Goal: Find contact information: Find contact information

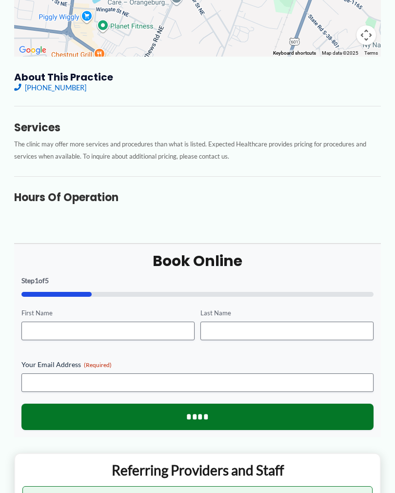
scroll to position [256, 0]
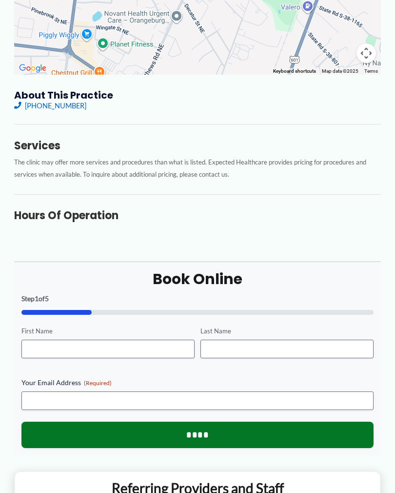
click at [344, 226] on div "About this practice (803) 539-9355 Read More Services The clinic may offer more…" at bounding box center [197, 161] width 367 height 144
click at [124, 214] on h3 "Hours of Operation" at bounding box center [197, 216] width 367 height 14
click at [104, 210] on h3 "Hours of Operation" at bounding box center [197, 216] width 367 height 14
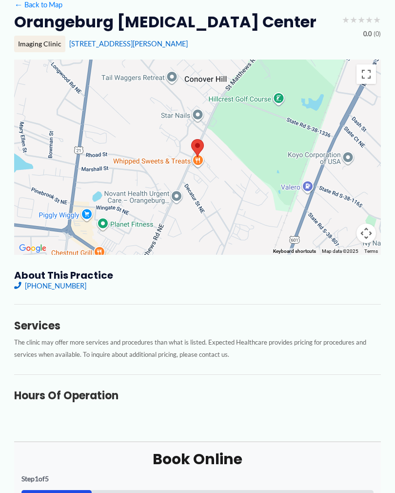
scroll to position [0, 0]
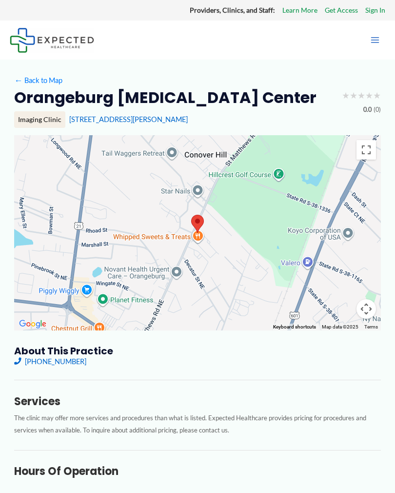
click at [378, 44] on icon "Main menu toggle" at bounding box center [375, 40] width 10 height 10
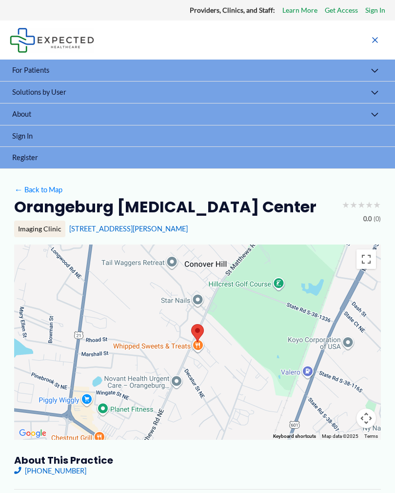
click at [376, 88] on button "Menu Toggle" at bounding box center [374, 92] width 21 height 23
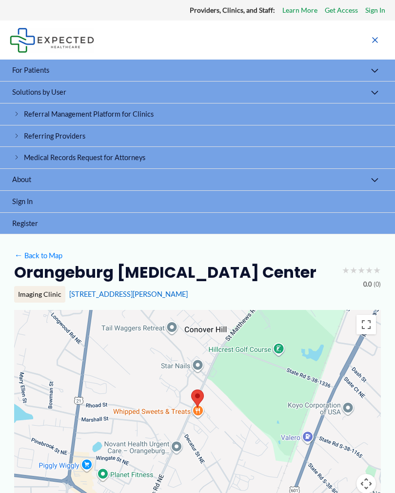
click at [375, 87] on button "Menu Toggle" at bounding box center [374, 92] width 21 height 23
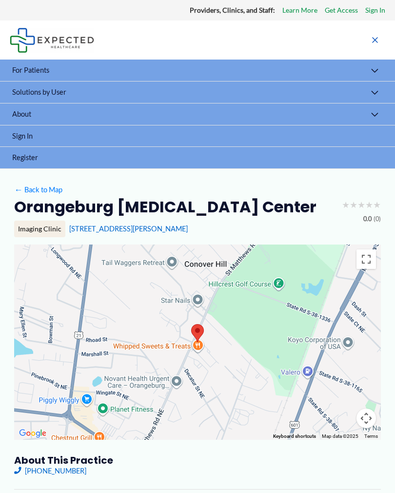
click at [370, 116] on button "Menu Toggle" at bounding box center [374, 114] width 21 height 23
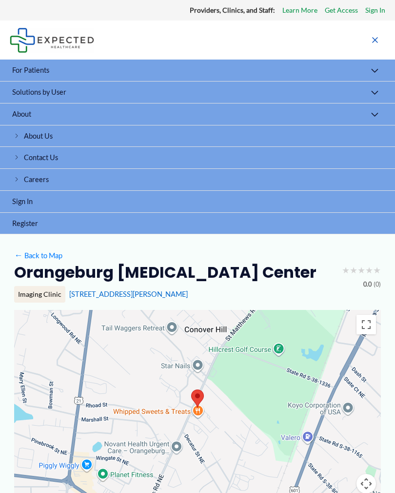
click at [52, 162] on link "Contact Us" at bounding box center [197, 158] width 395 height 22
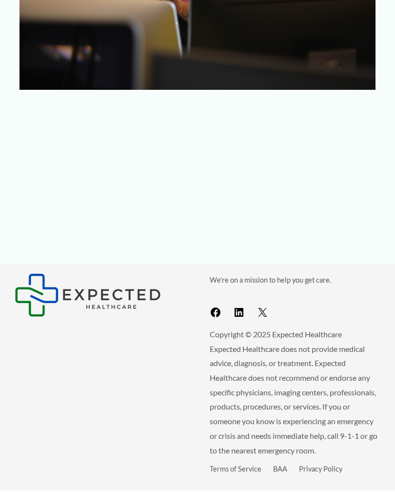
scroll to position [845, 0]
